Goal: Find specific page/section: Find specific page/section

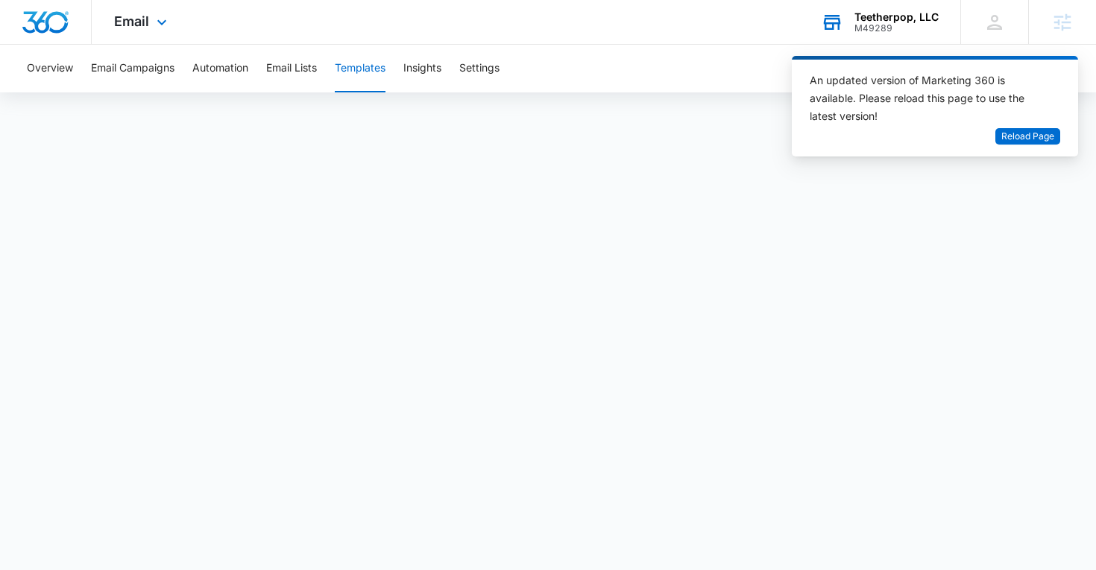
click at [878, 26] on div "M49289" at bounding box center [896, 28] width 84 height 10
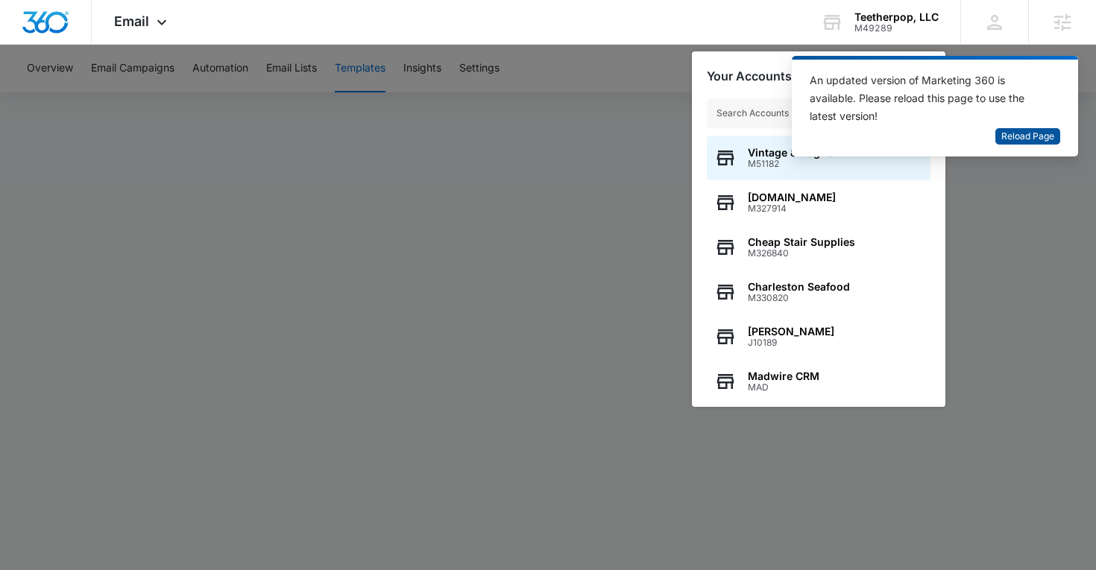
click at [1023, 140] on span "Reload Page" at bounding box center [1027, 137] width 53 height 14
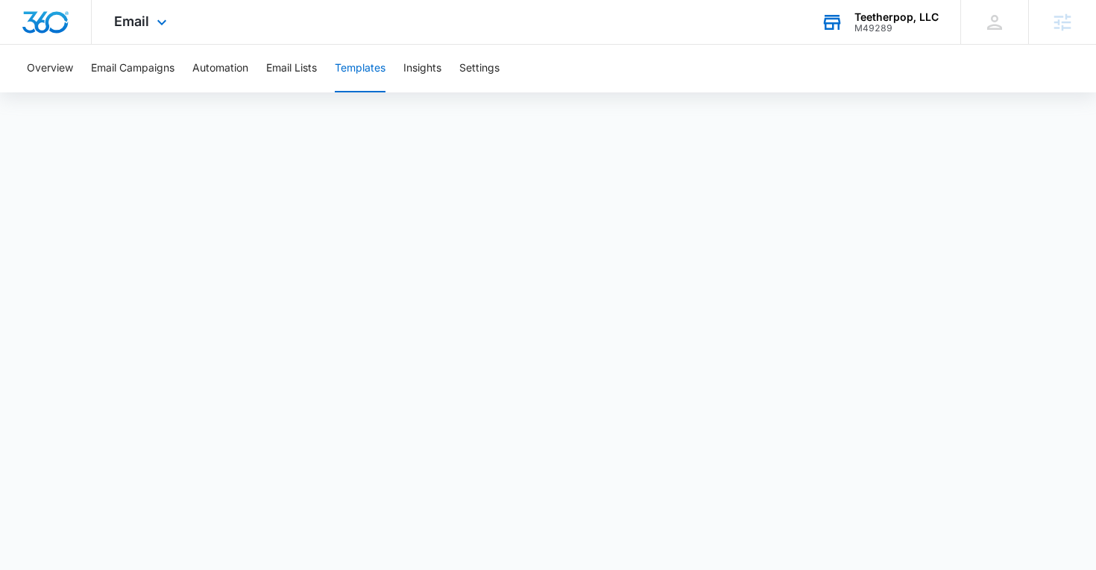
click at [865, 23] on div "M49289" at bounding box center [896, 28] width 84 height 10
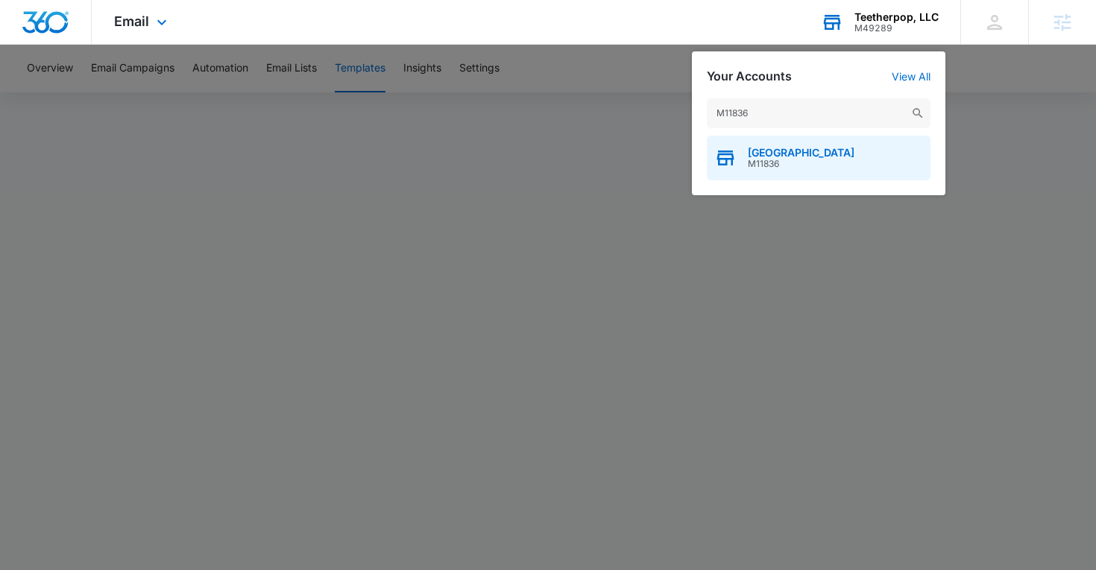
type input "M11836"
click at [748, 168] on span "M11836" at bounding box center [801, 164] width 107 height 10
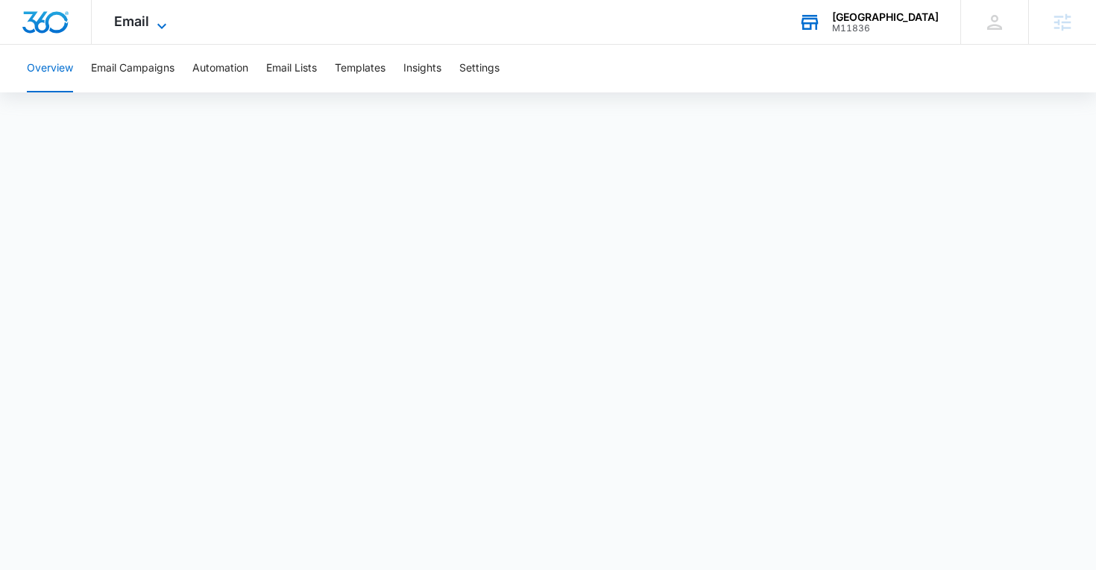
click at [147, 28] on span "Email" at bounding box center [131, 21] width 35 height 16
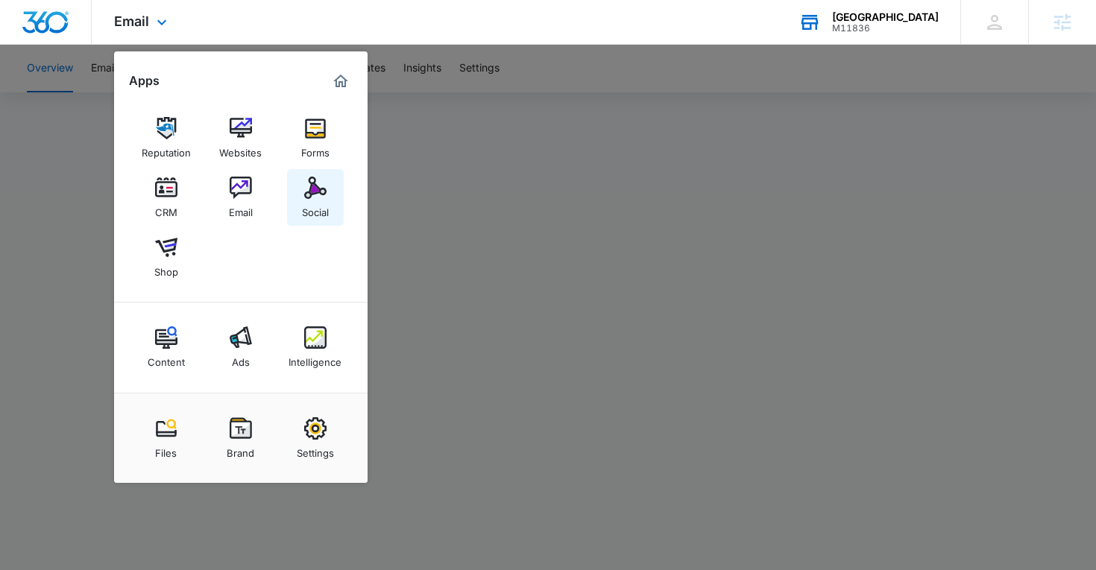
click at [315, 186] on img at bounding box center [315, 188] width 22 height 22
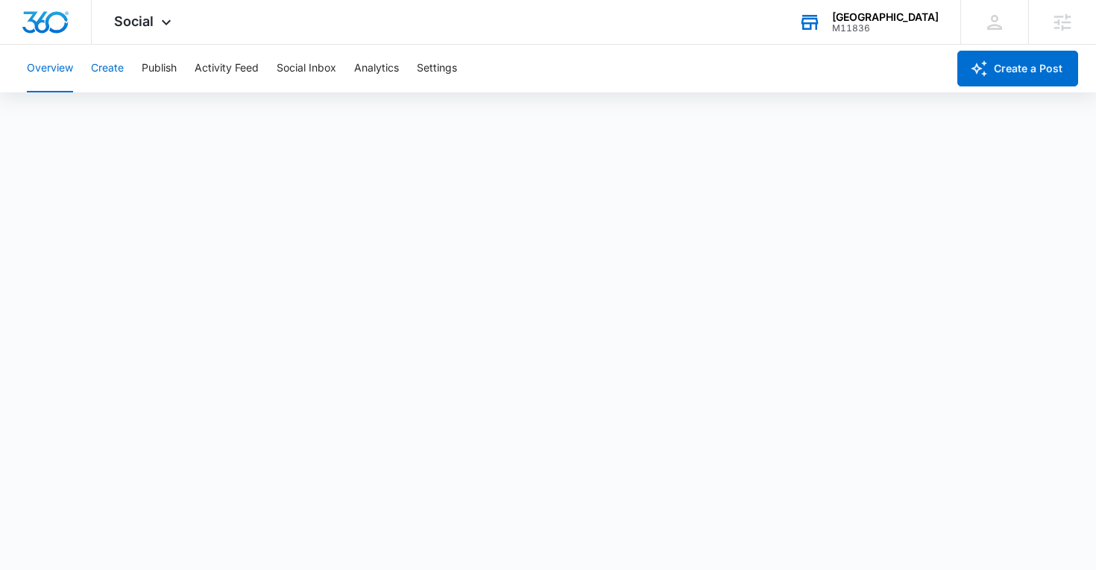
click at [107, 75] on button "Create" at bounding box center [107, 69] width 33 height 48
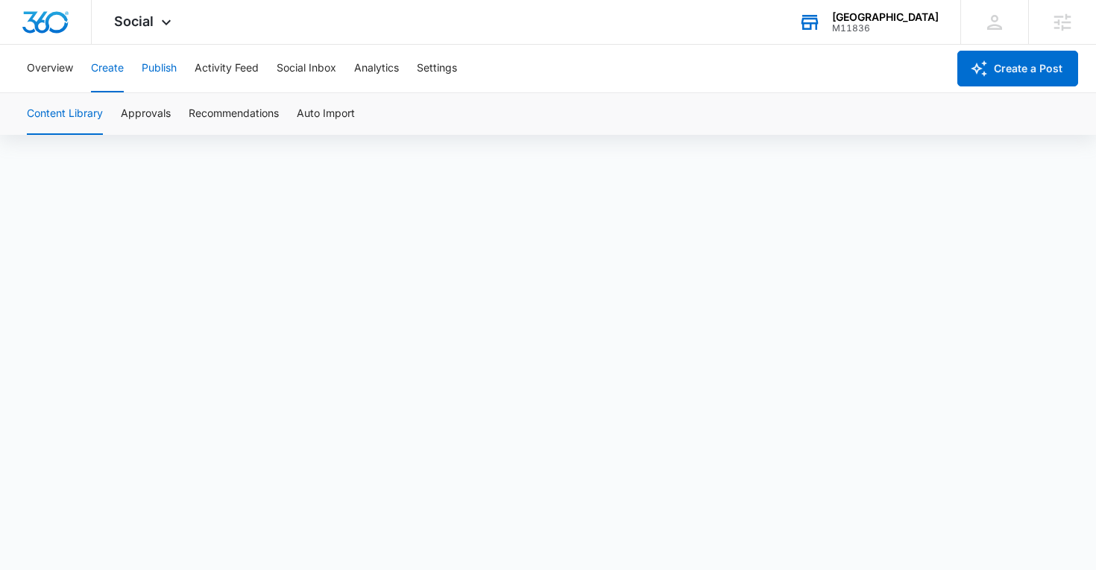
click at [152, 78] on button "Publish" at bounding box center [159, 69] width 35 height 48
